Goal: Find specific fact

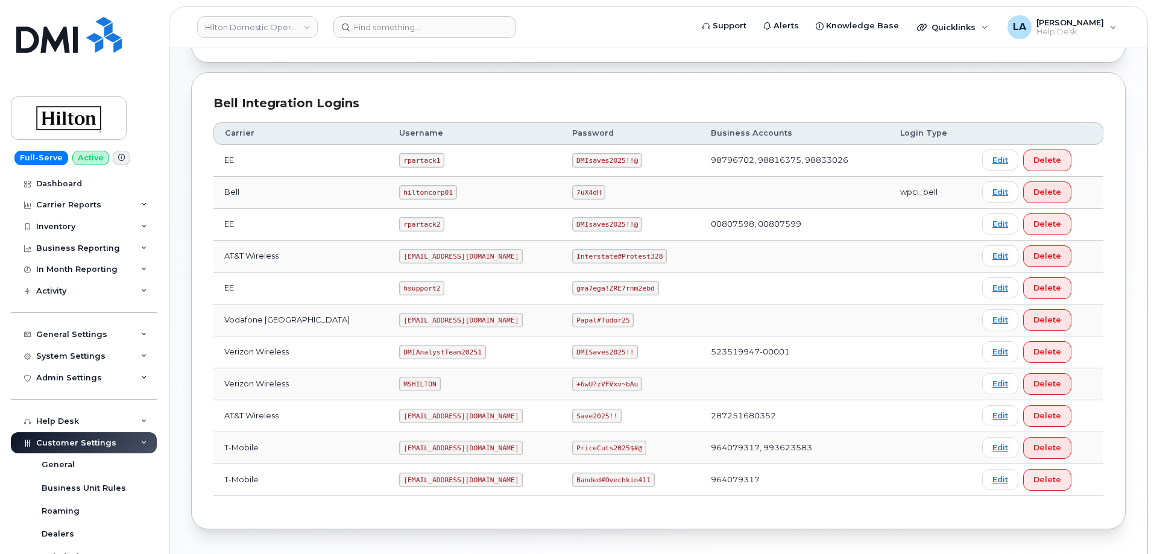
scroll to position [267, 0]
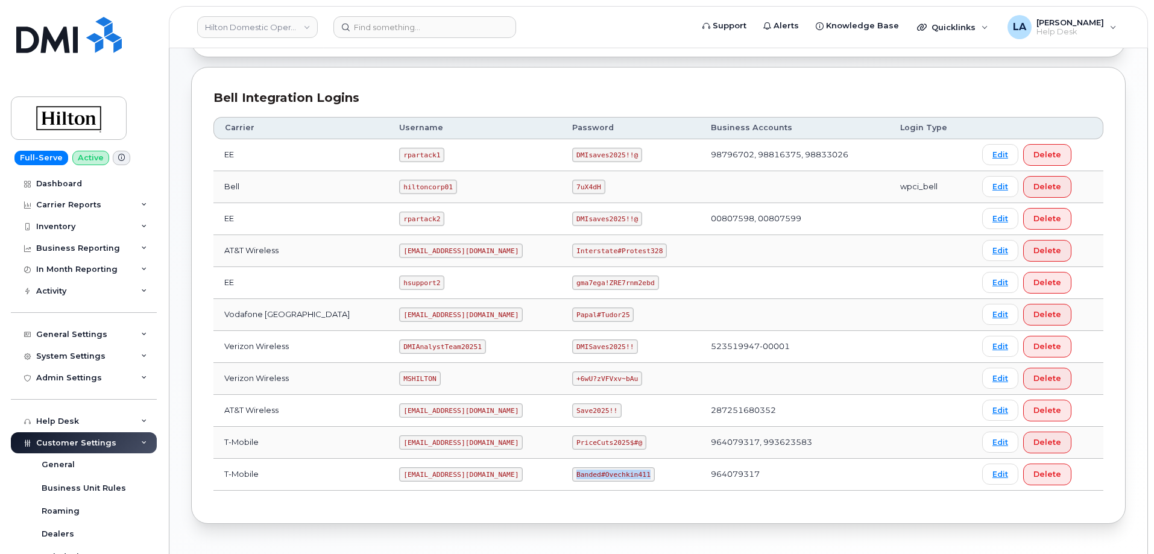
drag, startPoint x: 563, startPoint y: 475, endPoint x: 633, endPoint y: 473, distance: 70.0
click at [633, 473] on code "Banded#Ovechkin411" at bounding box center [613, 474] width 82 height 14
copy code "Banded#Ovechkin411"
drag, startPoint x: 385, startPoint y: 442, endPoint x: 504, endPoint y: 441, distance: 118.2
click at [498, 444] on code "[EMAIL_ADDRESS][DOMAIN_NAME]" at bounding box center [461, 442] width 124 height 14
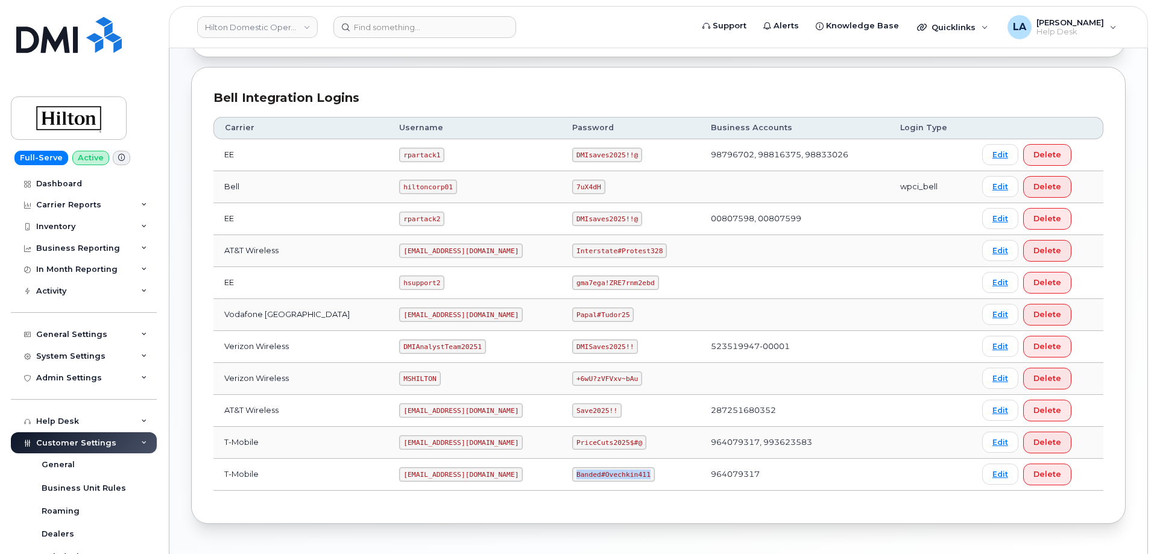
click at [493, 441] on code "[EMAIL_ADDRESS][DOMAIN_NAME]" at bounding box center [461, 442] width 124 height 14
drag, startPoint x: 502, startPoint y: 441, endPoint x: 383, endPoint y: 441, distance: 119.4
click at [399, 441] on code "[EMAIL_ADDRESS][DOMAIN_NAME]" at bounding box center [461, 442] width 124 height 14
copy code "[EMAIL_ADDRESS][DOMAIN_NAME]"
drag, startPoint x: 564, startPoint y: 440, endPoint x: 630, endPoint y: 440, distance: 65.7
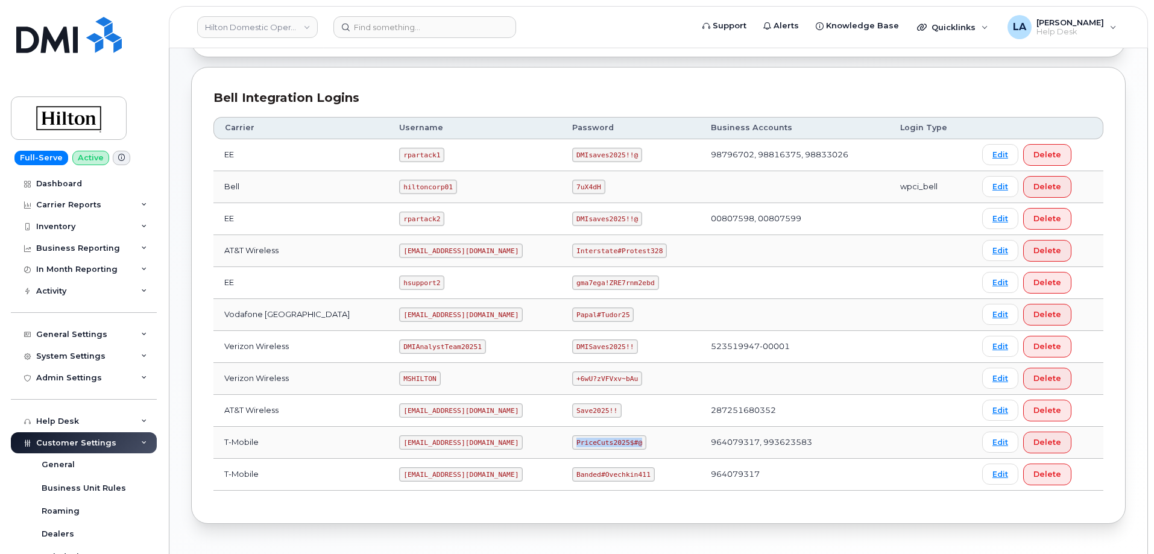
click at [630, 441] on td "PriceCuts2025$#@" at bounding box center [630, 443] width 139 height 32
copy code "PriceCuts2025$#@"
